Goal: Transaction & Acquisition: Book appointment/travel/reservation

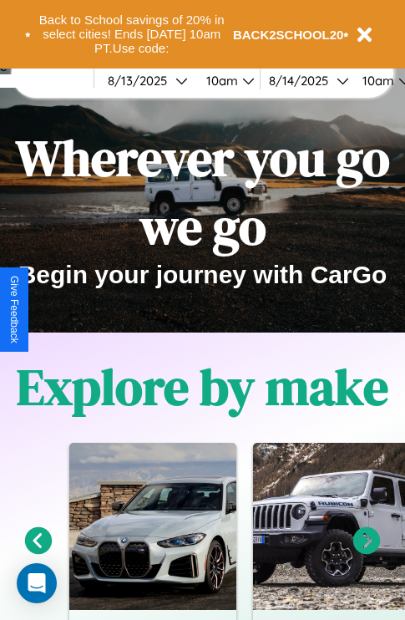
scroll to position [257, 0]
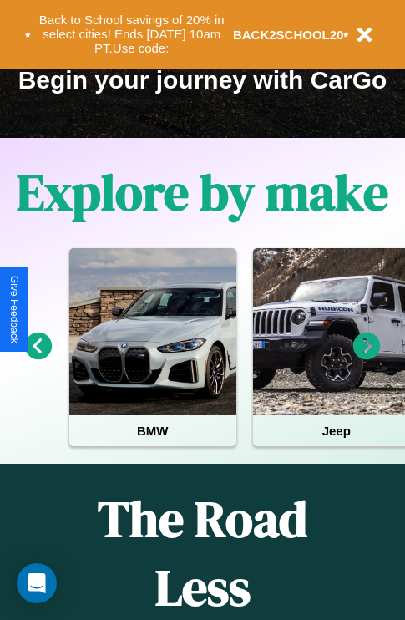
click at [38, 358] on icon at bounding box center [39, 347] width 28 height 28
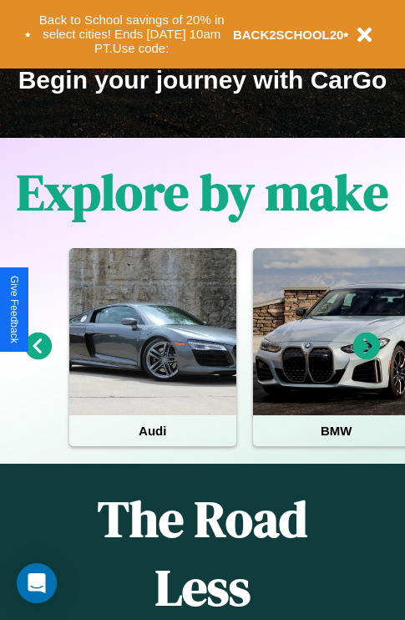
click at [38, 358] on icon at bounding box center [39, 347] width 28 height 28
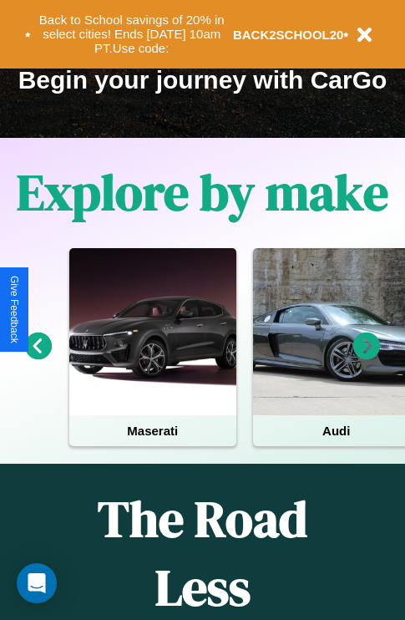
click at [367, 358] on icon at bounding box center [368, 347] width 28 height 28
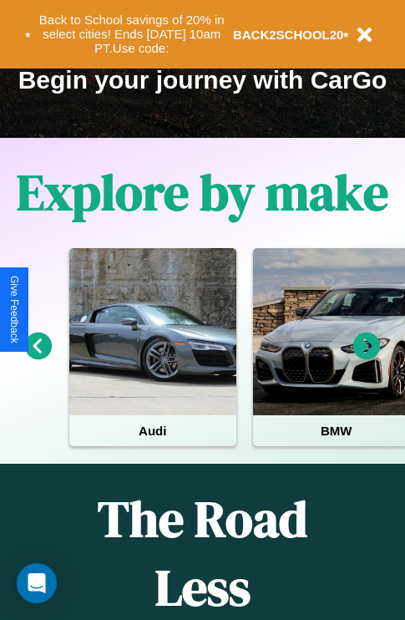
click at [38, 358] on icon at bounding box center [39, 347] width 28 height 28
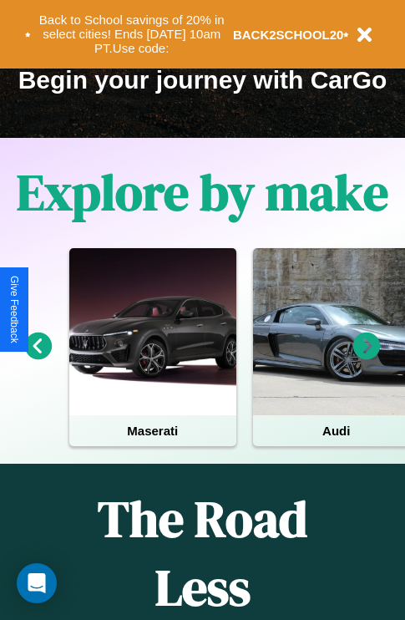
click at [367, 358] on icon at bounding box center [368, 347] width 28 height 28
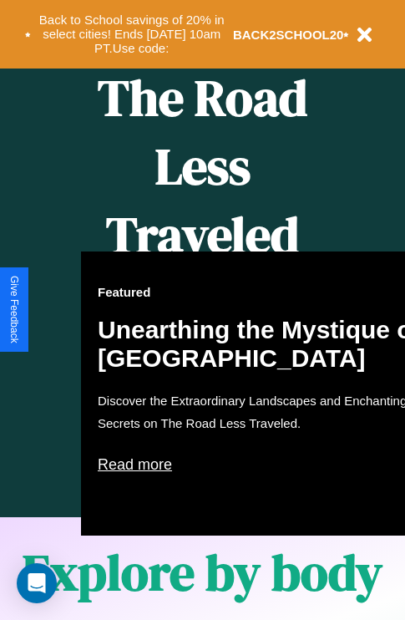
scroll to position [683, 0]
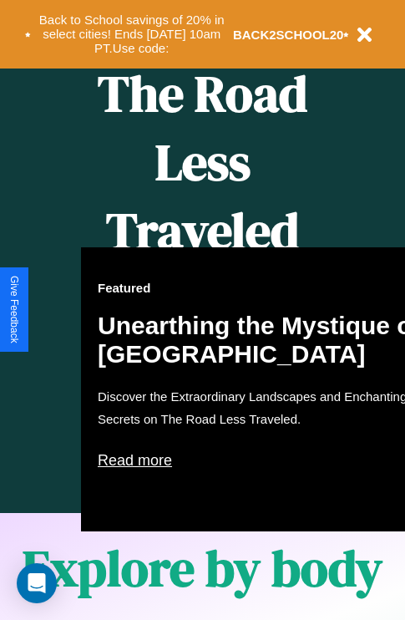
click at [202, 310] on div "Featured Unearthing the Mystique of [GEOGRAPHIC_DATA] Discover the Extraordinar…" at bounding box center [265, 389] width 368 height 284
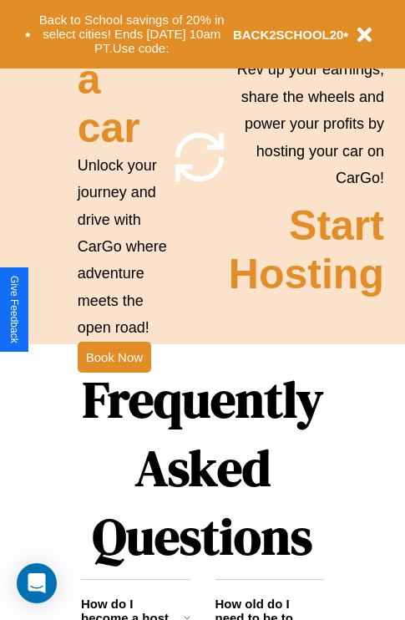
scroll to position [1627, 0]
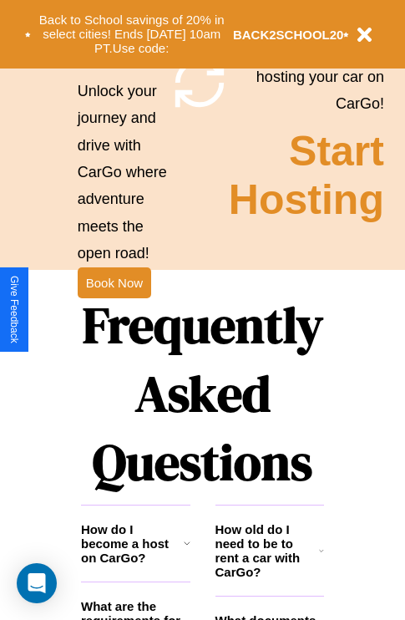
click at [114, 310] on h1 "Frequently Asked Questions" at bounding box center [202, 393] width 243 height 222
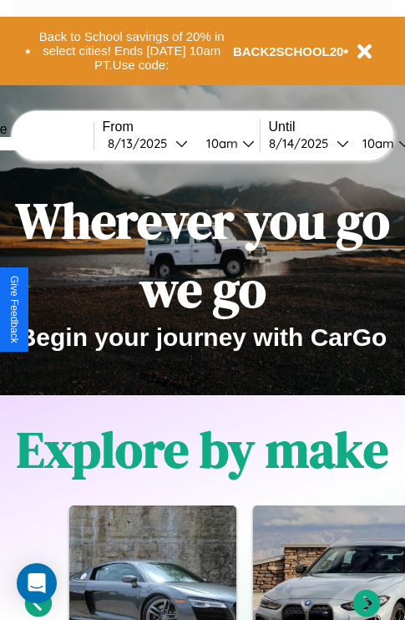
scroll to position [0, 62]
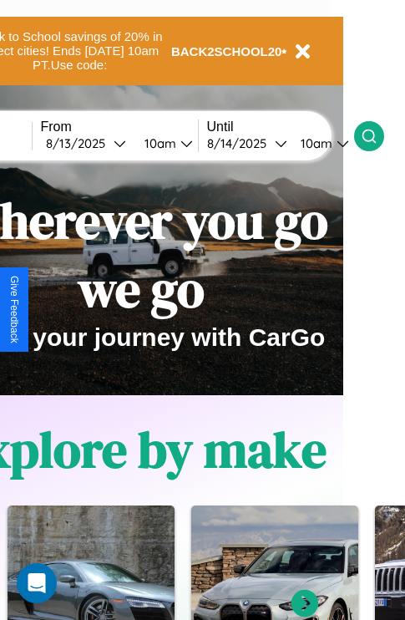
type input "****"
click at [378, 135] on icon at bounding box center [369, 136] width 17 height 17
